Goal: Task Accomplishment & Management: Use online tool/utility

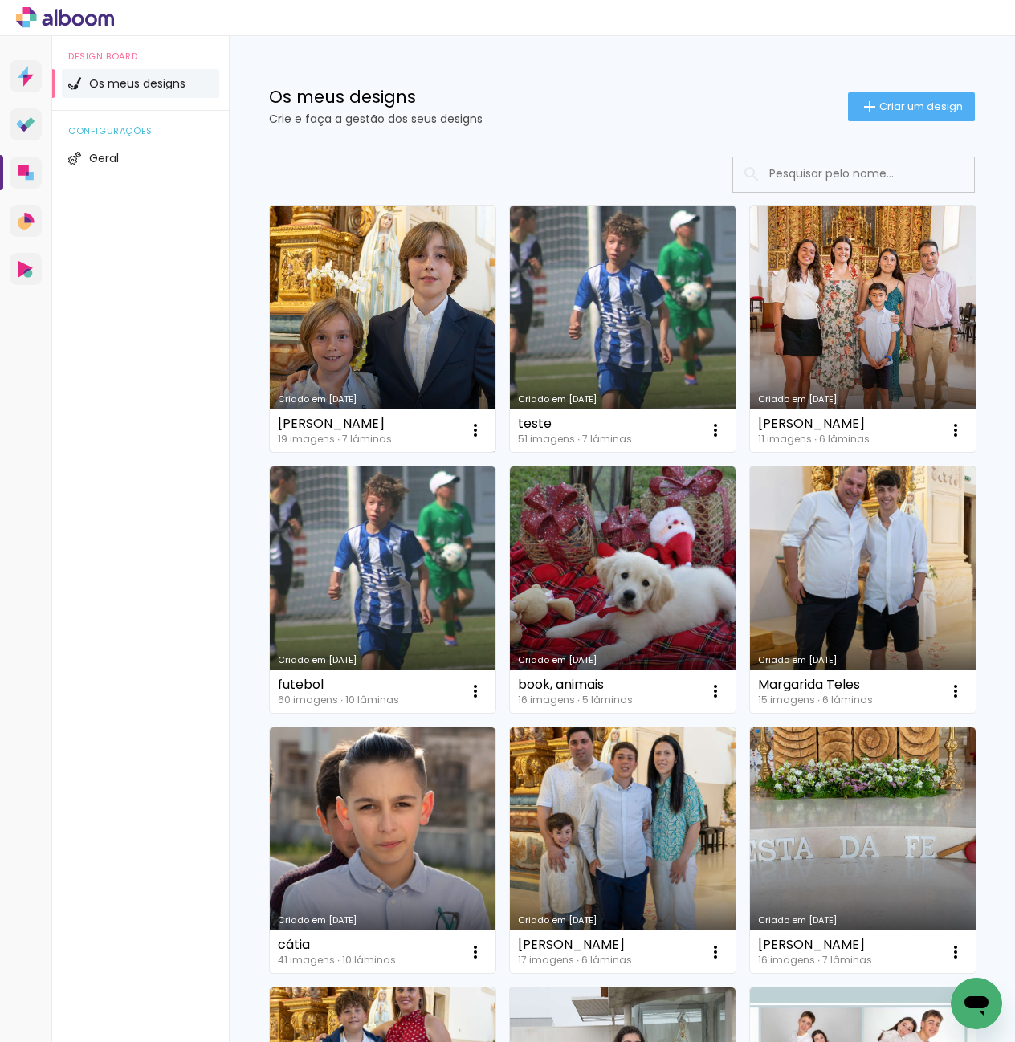
click at [394, 267] on link "Criado em [DATE]" at bounding box center [383, 329] width 226 height 247
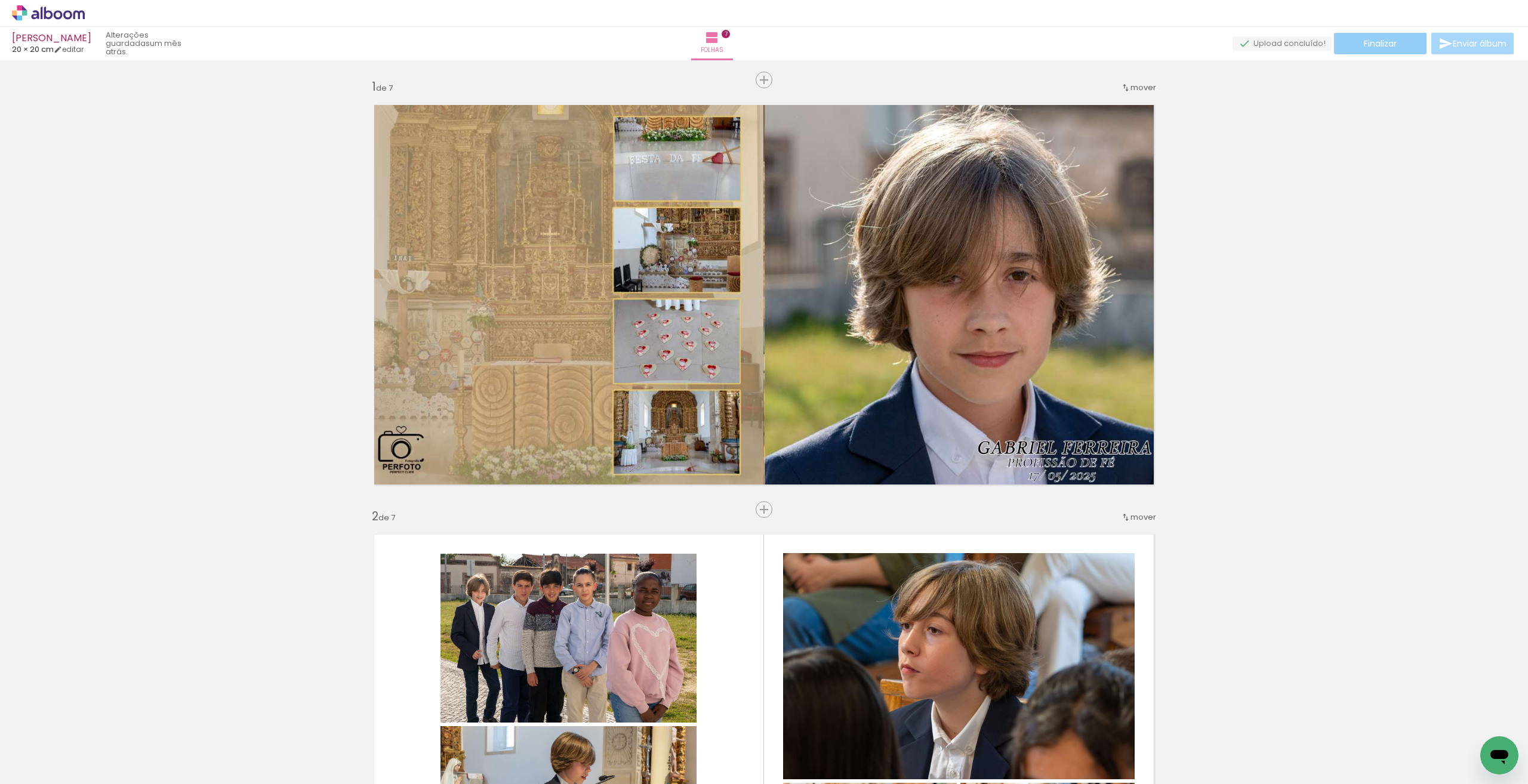
click at [754, 45] on span "Finalizar" at bounding box center [1380, 43] width 33 height 8
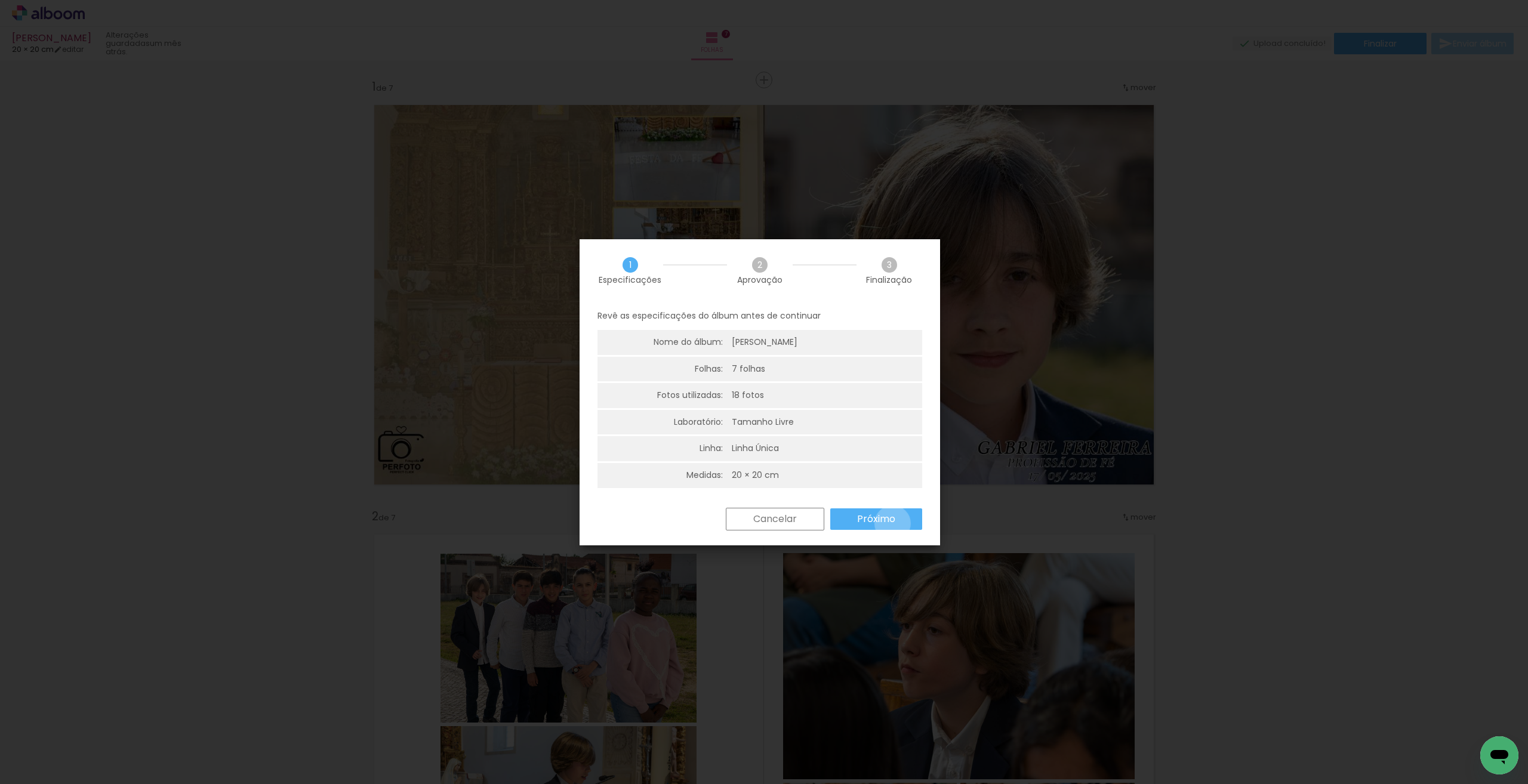
click at [0, 0] on slot "Próximo" at bounding box center [0, 0] width 0 height 0
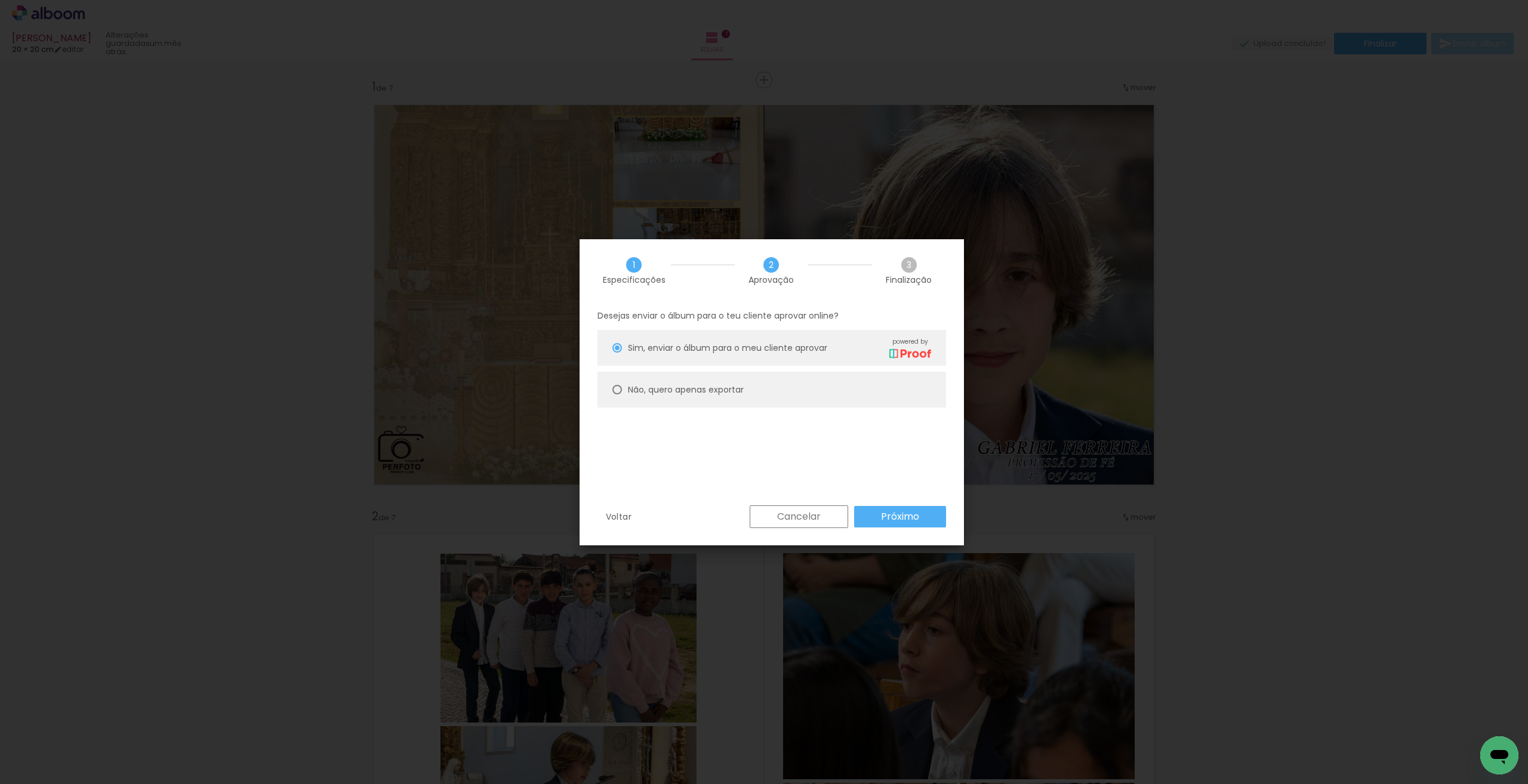
click at [0, 0] on slot "Não, quero apenas exportar" at bounding box center [0, 0] width 0 height 0
type paper-radio-button "on"
click at [754, 521] on paper-button "Próximo" at bounding box center [900, 516] width 92 height 22
type input "Alta, 300 DPI"
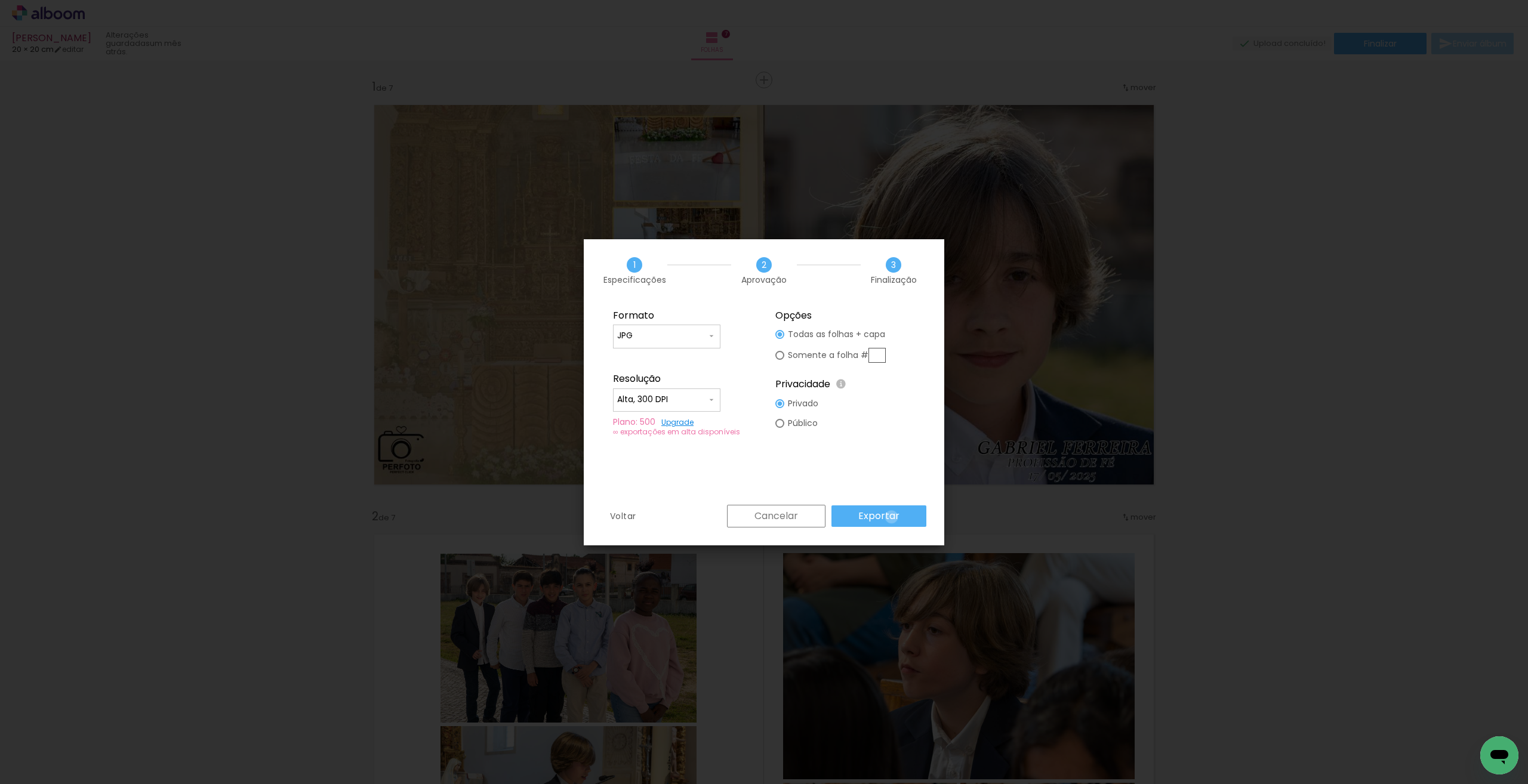
click at [0, 0] on slot "Exportar" at bounding box center [0, 0] width 0 height 0
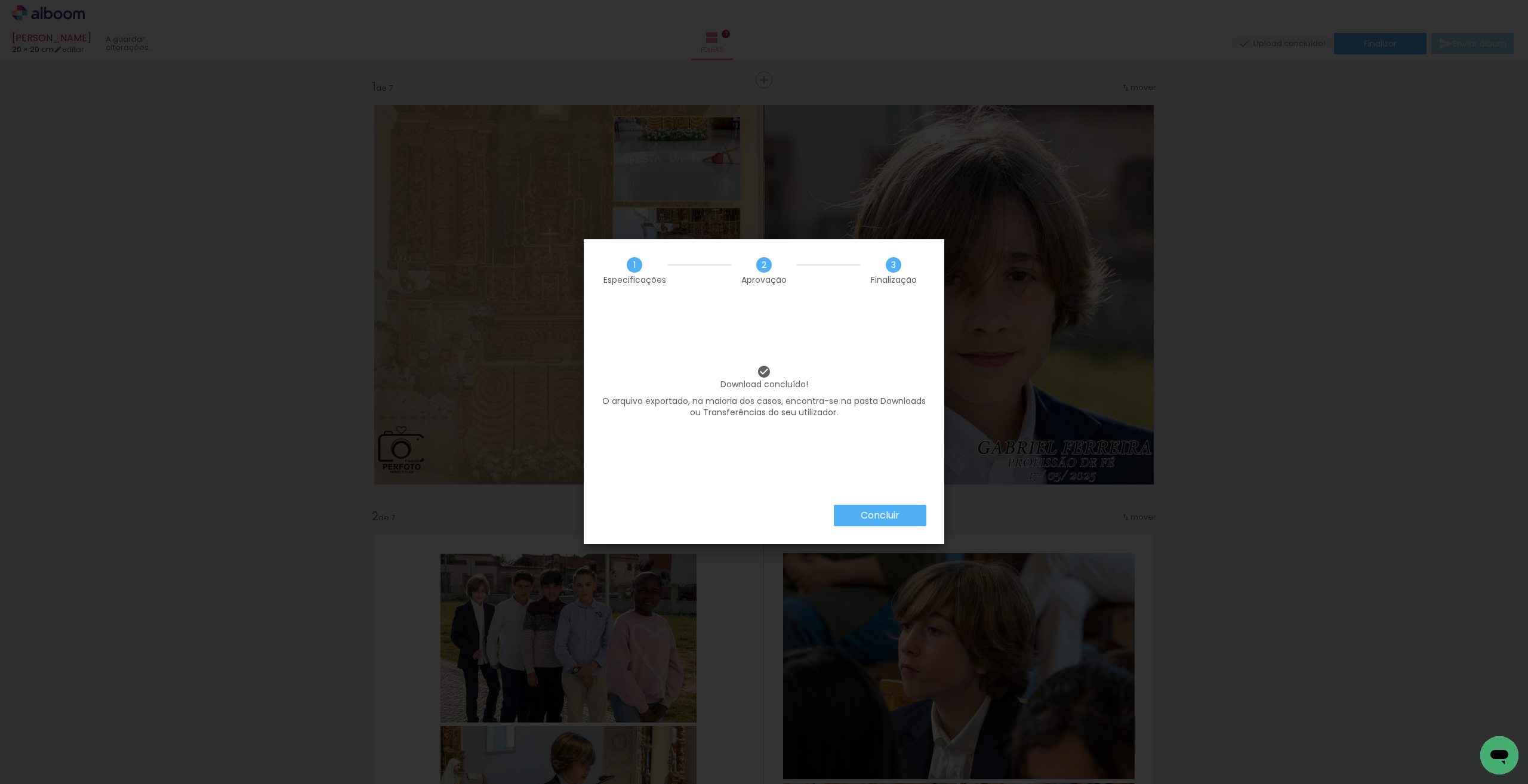
click at [754, 534] on div "Concluir" at bounding box center [763, 524] width 360 height 39
click at [754, 528] on div "Concluir" at bounding box center [763, 524] width 360 height 39
click at [0, 0] on slot "Concluir" at bounding box center [0, 0] width 0 height 0
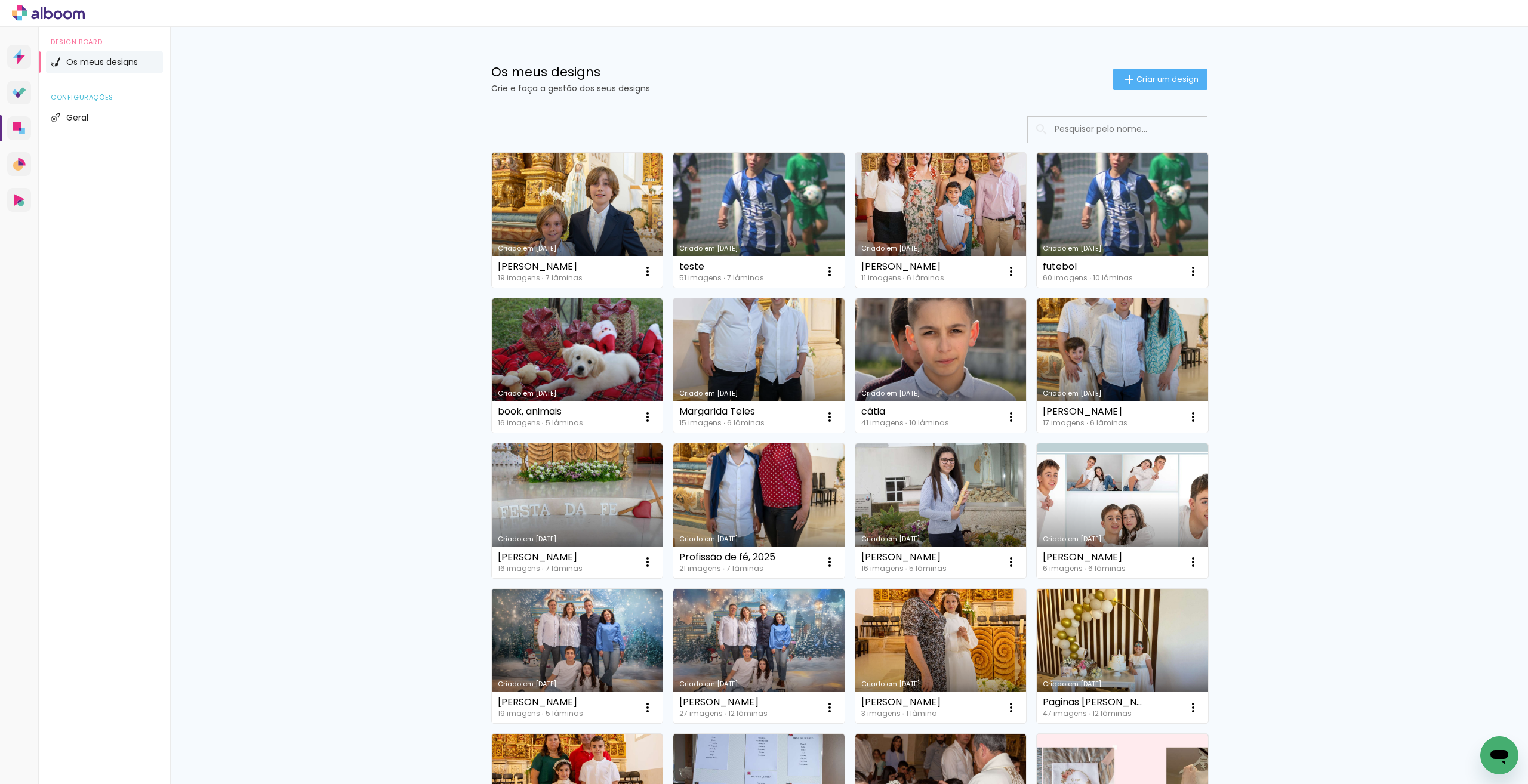
click at [944, 204] on link "Criado em [DATE]" at bounding box center [941, 220] width 171 height 135
